Goal: Navigation & Orientation: Find specific page/section

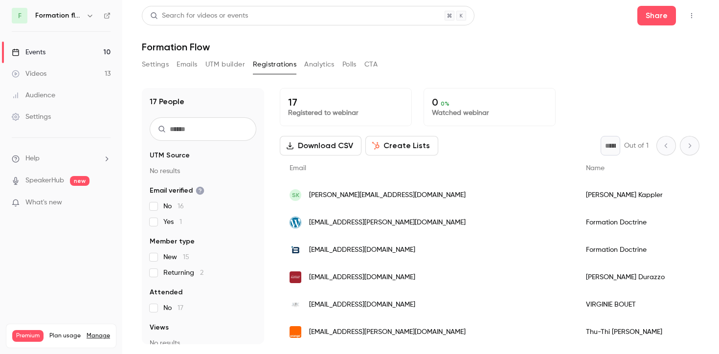
click at [51, 18] on h6 "Formation flow" at bounding box center [58, 16] width 47 height 10
click at [86, 15] on icon "button" at bounding box center [90, 16] width 8 height 8
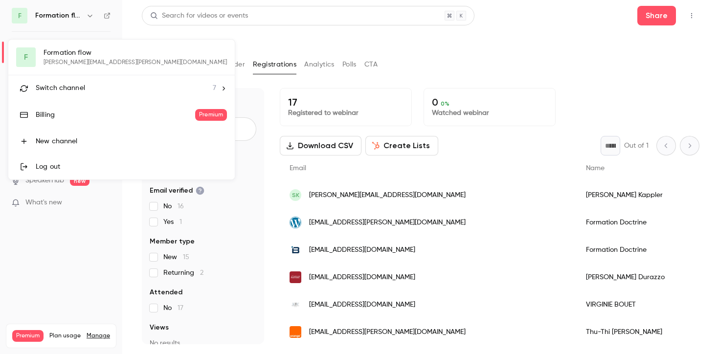
click at [87, 93] on li "Switch channel 7" at bounding box center [121, 88] width 226 height 26
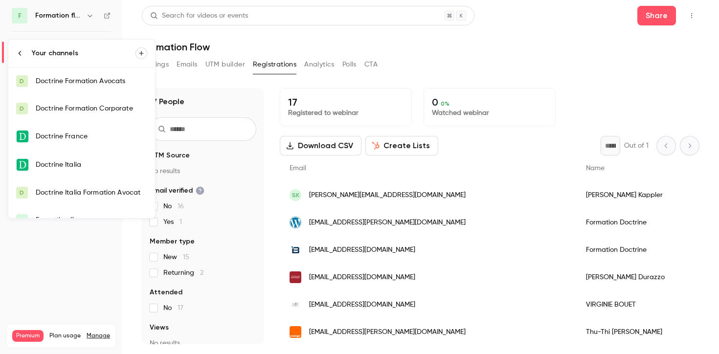
click at [120, 137] on div "Doctrine France" at bounding box center [92, 137] width 112 height 10
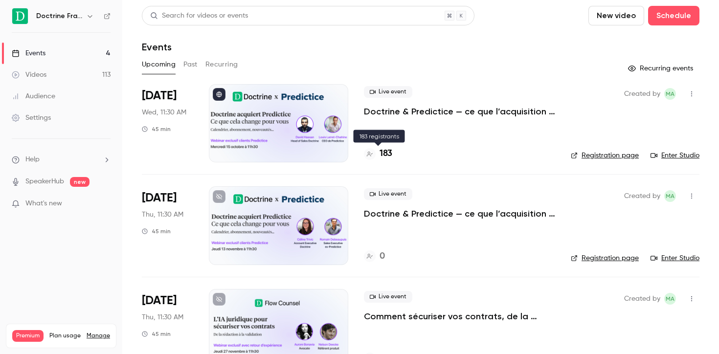
click at [383, 152] on h4 "183" at bounding box center [386, 153] width 13 height 13
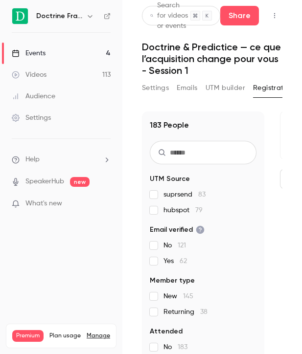
drag, startPoint x: 299, startPoint y: 131, endPoint x: 322, endPoint y: 132, distance: 22.5
click at [302, 132] on html "Doctrine France Events 4 Videos 113 Audience Settings Help SpeakerHub new What'…" at bounding box center [151, 177] width 302 height 354
